Goal: Task Accomplishment & Management: Manage account settings

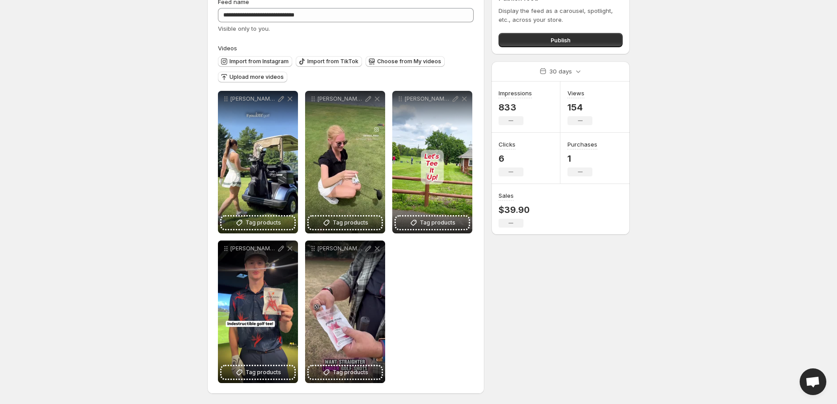
scroll to position [47, 0]
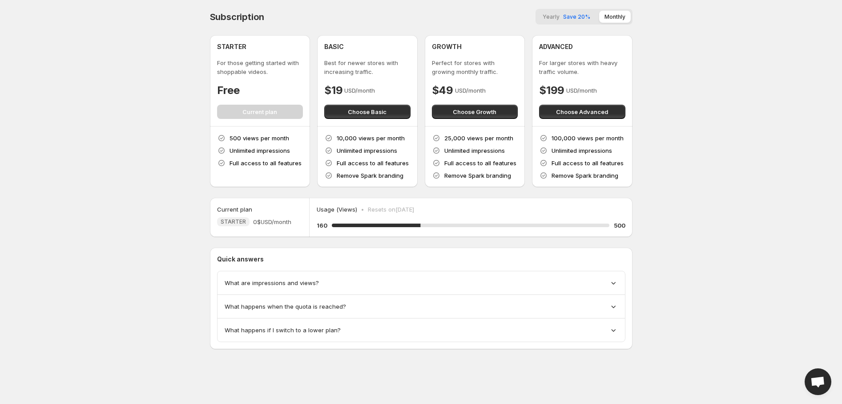
click at [383, 309] on div "What happens when the quota is reached?" at bounding box center [421, 306] width 393 height 9
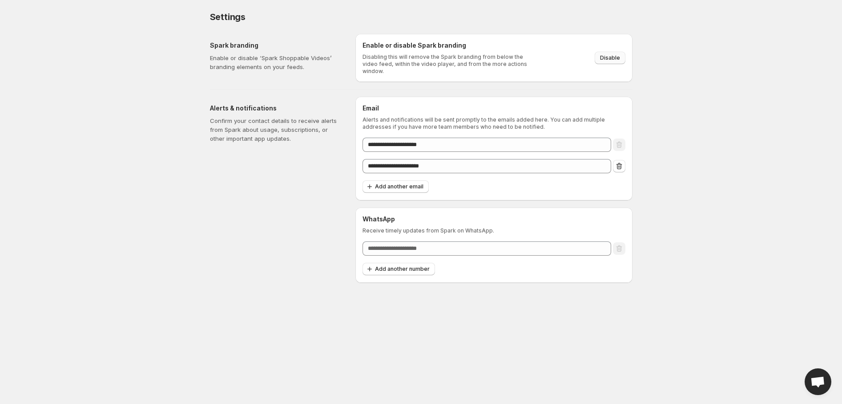
click at [619, 56] on span "Disable" at bounding box center [610, 57] width 20 height 7
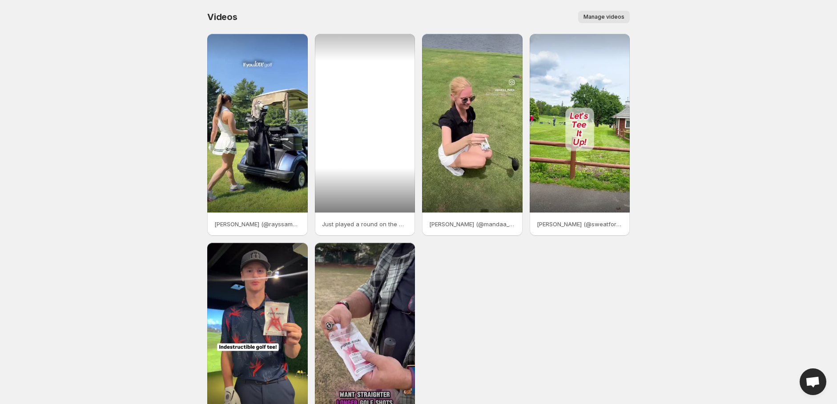
click at [401, 53] on div at bounding box center [365, 123] width 101 height 178
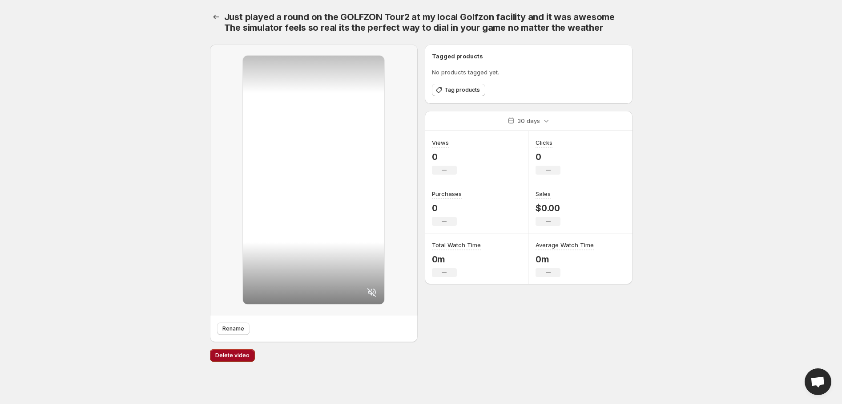
click at [237, 355] on span "Delete video" at bounding box center [232, 354] width 34 height 7
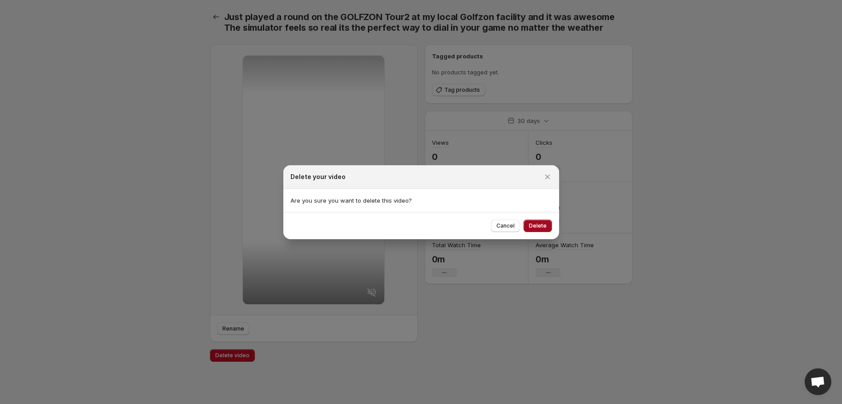
click at [539, 227] on span "Delete" at bounding box center [538, 225] width 18 height 7
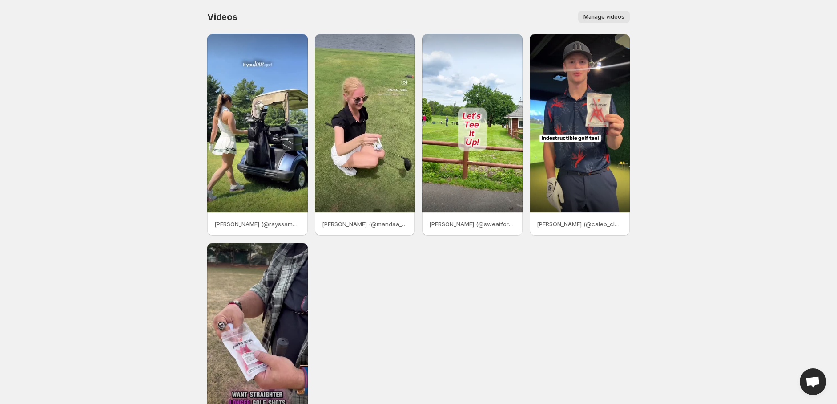
click at [607, 18] on span "Manage videos" at bounding box center [604, 16] width 41 height 7
